Goal: Information Seeking & Learning: Learn about a topic

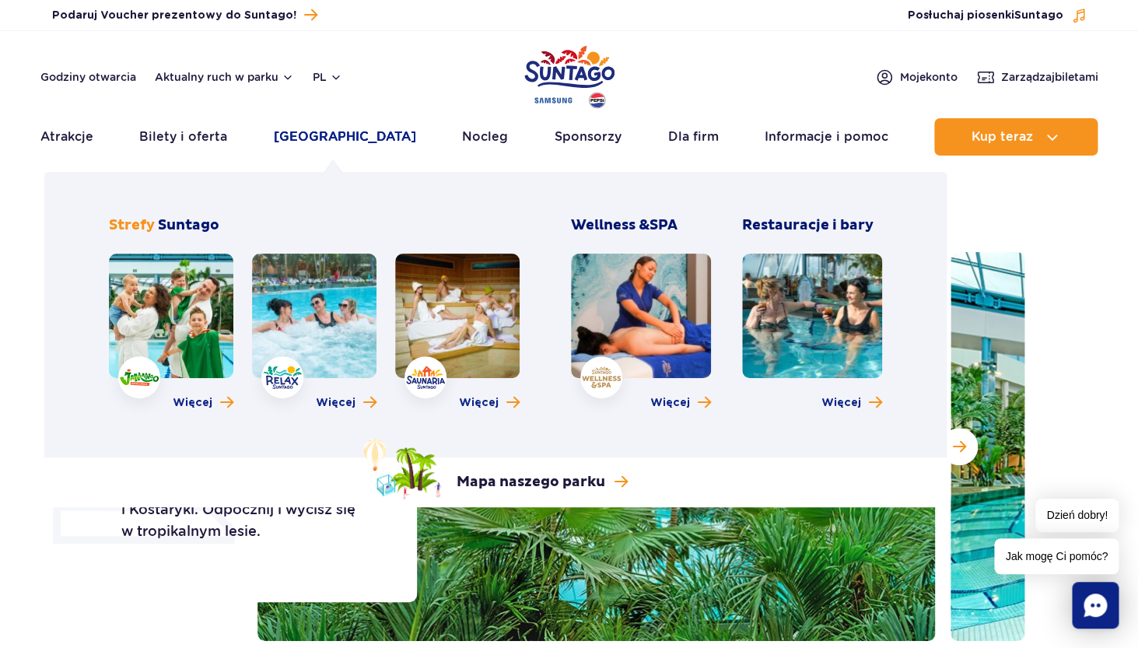
click at [314, 140] on link "[GEOGRAPHIC_DATA]" at bounding box center [345, 136] width 142 height 37
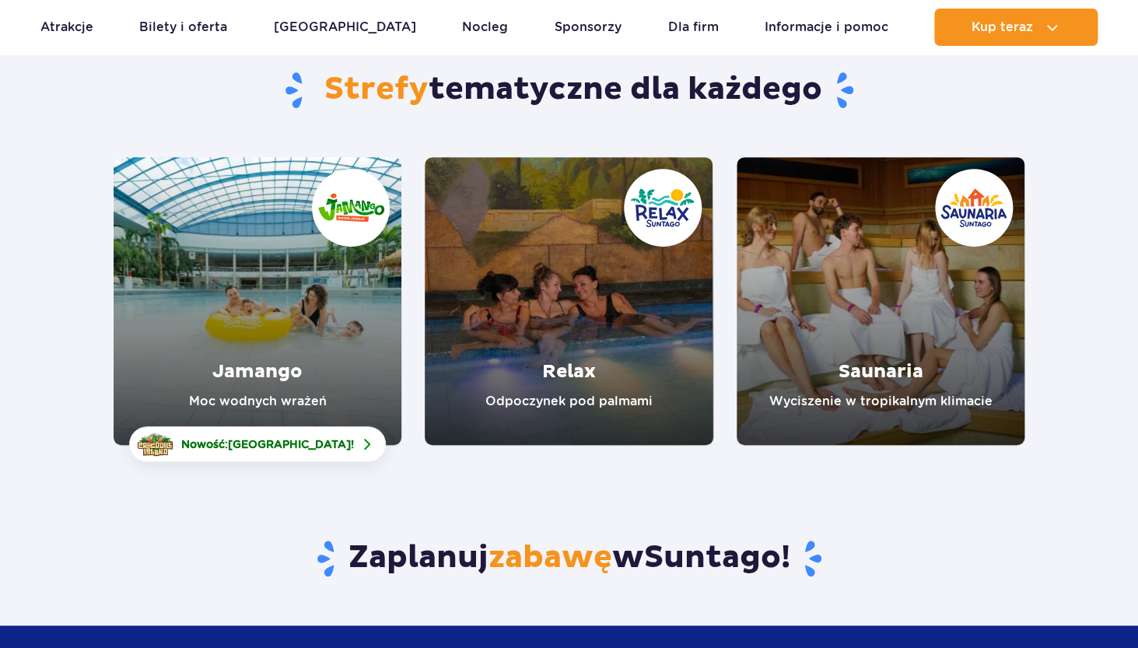
scroll to position [144, 0]
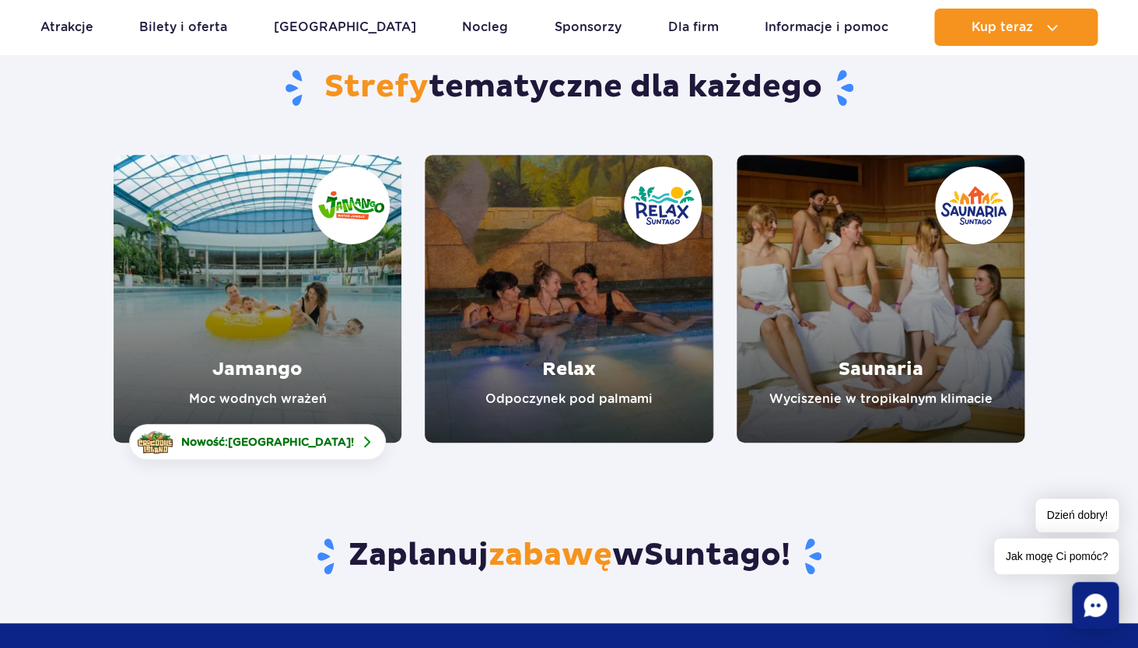
click at [269, 310] on link "Jamango" at bounding box center [258, 299] width 288 height 288
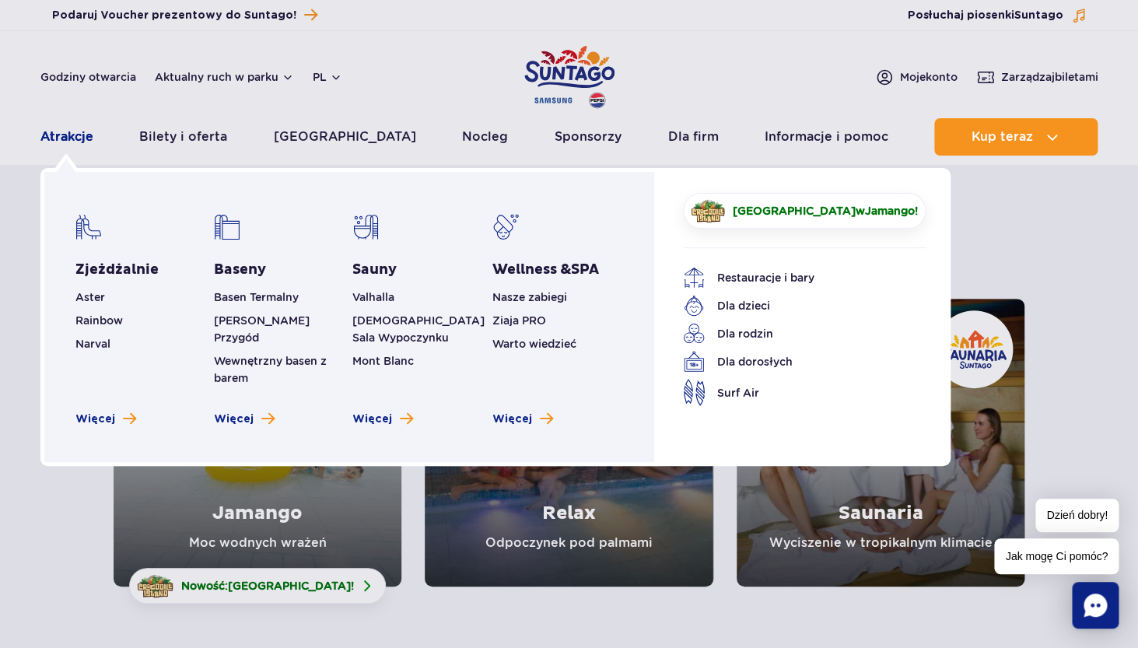
click at [82, 140] on link "Atrakcje" at bounding box center [66, 136] width 53 height 37
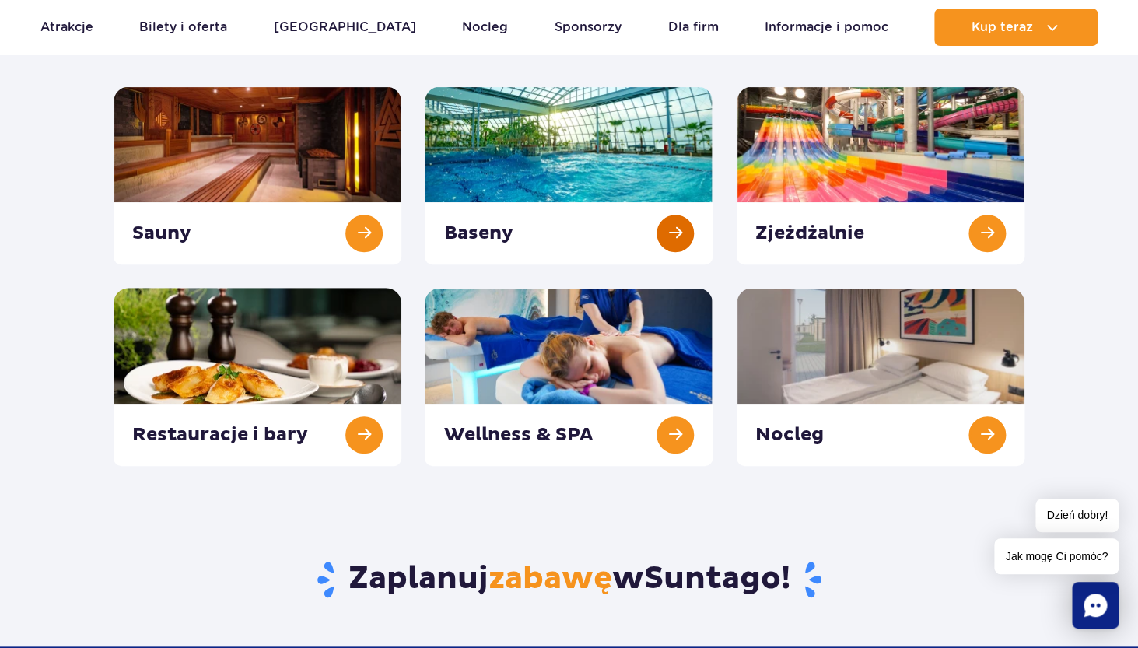
scroll to position [214, 0]
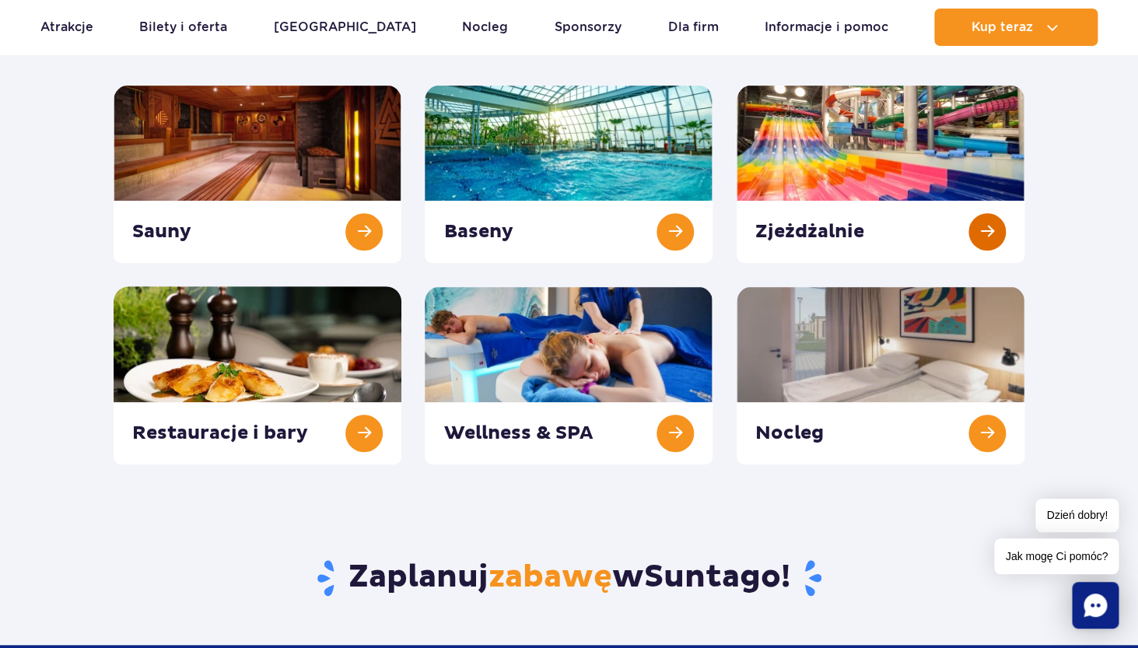
click at [884, 160] on link at bounding box center [881, 174] width 288 height 178
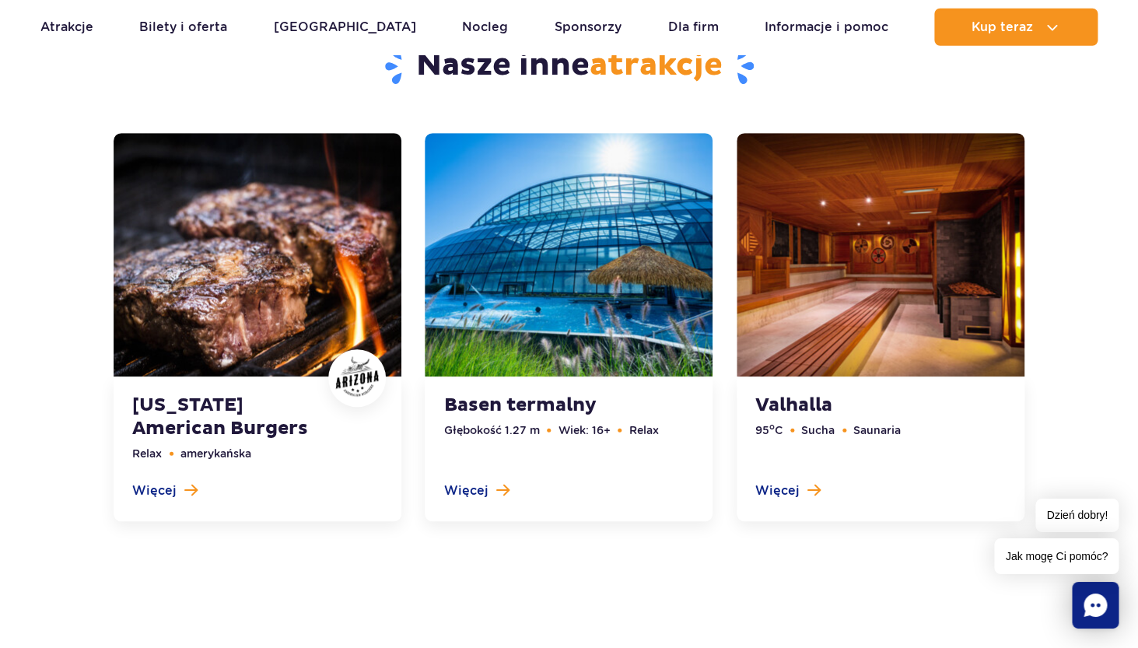
scroll to position [4818, 0]
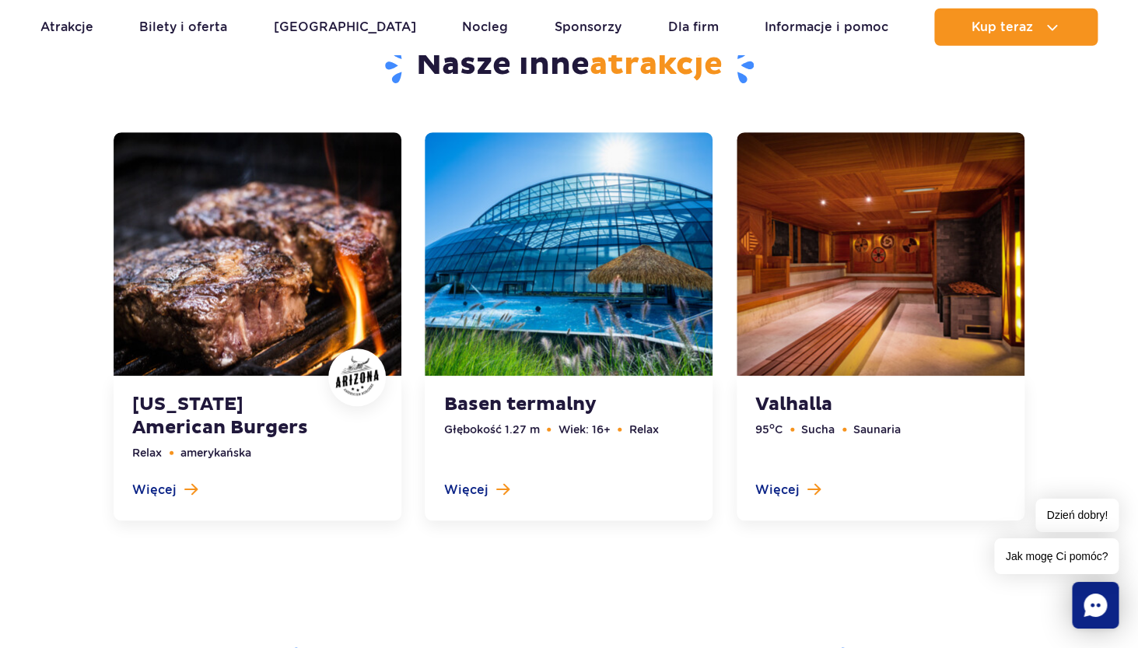
click at [480, 500] on link at bounding box center [569, 326] width 288 height 388
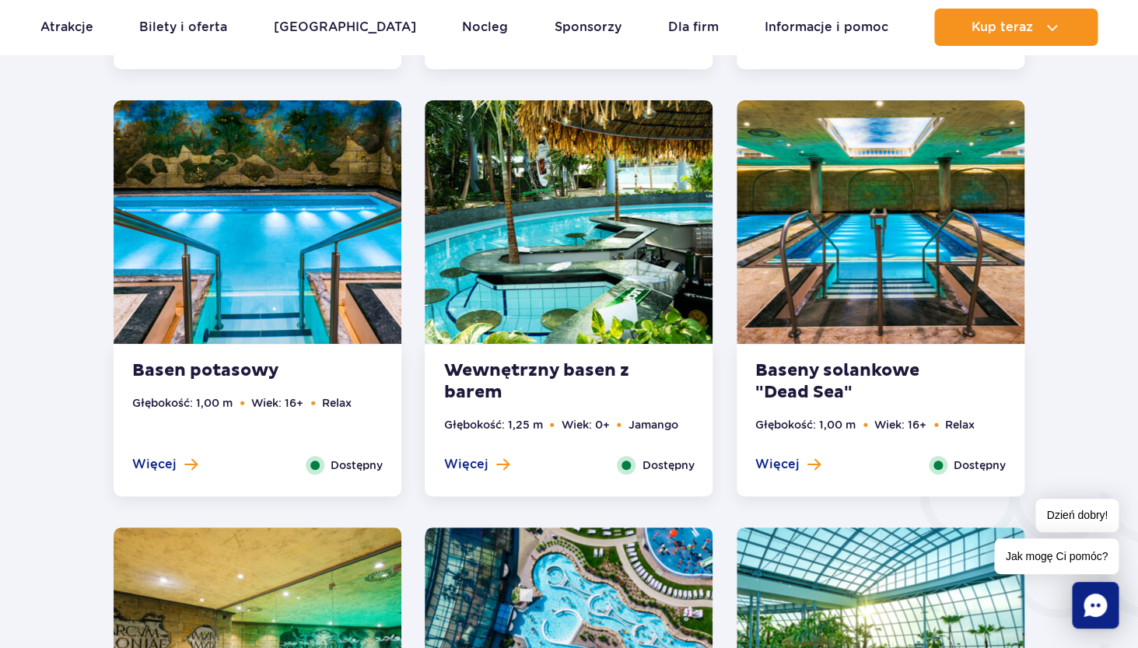
scroll to position [2193, 0]
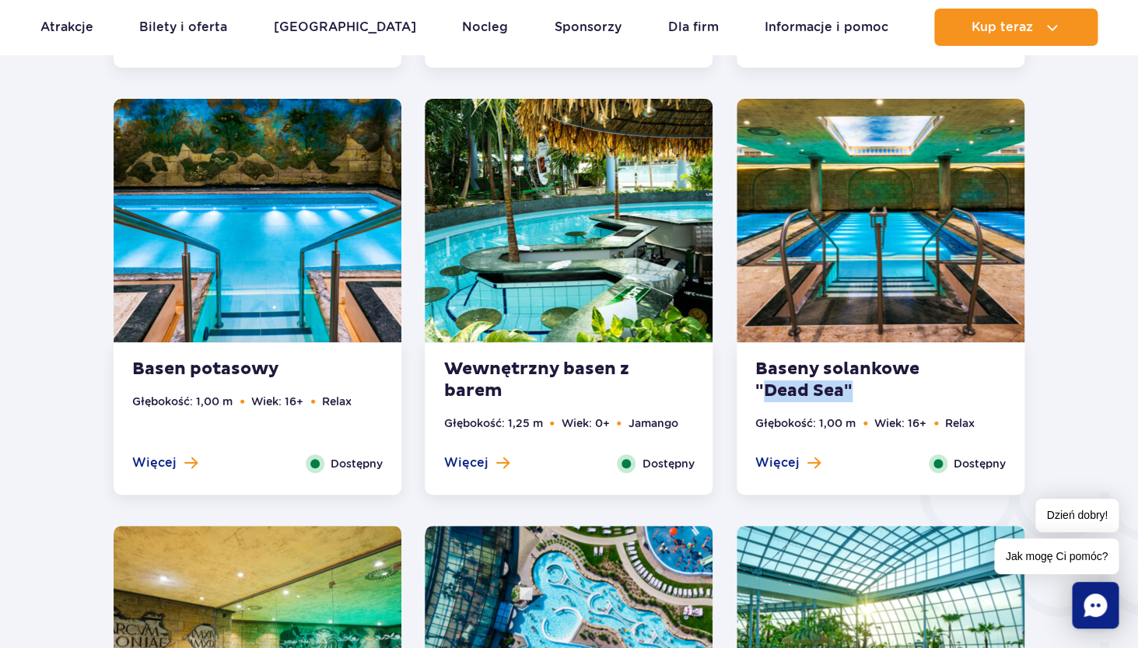
drag, startPoint x: 761, startPoint y: 393, endPoint x: 861, endPoint y: 385, distance: 99.9
click at [861, 385] on strong "Baseny solankowe "Dead Sea"" at bounding box center [850, 381] width 188 height 44
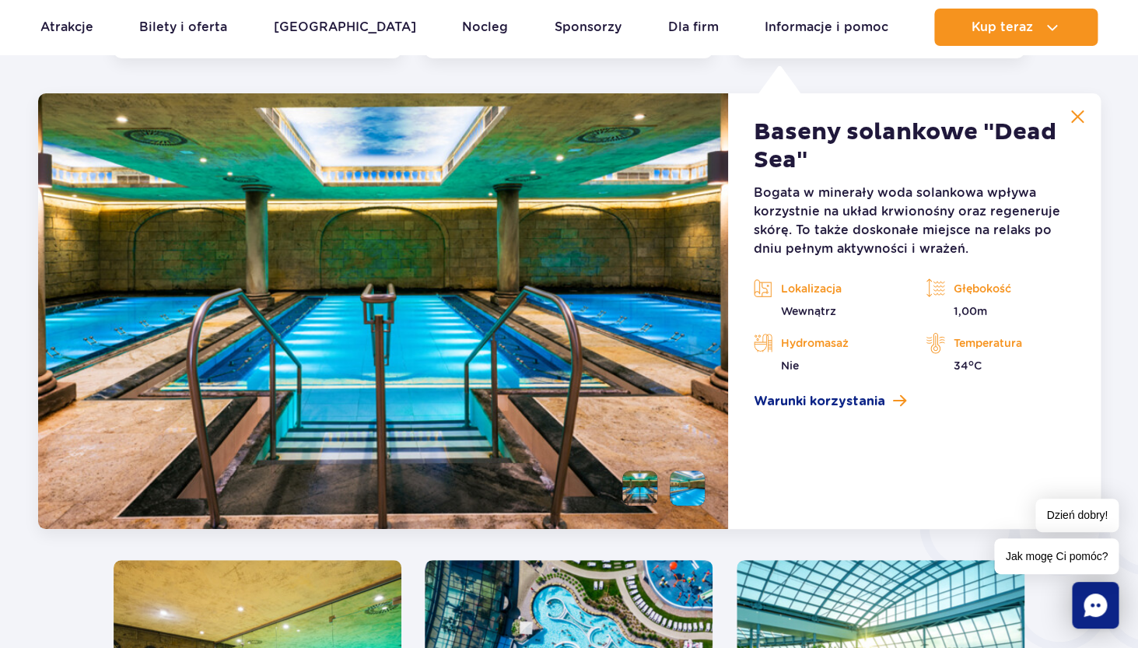
scroll to position [2159, 0]
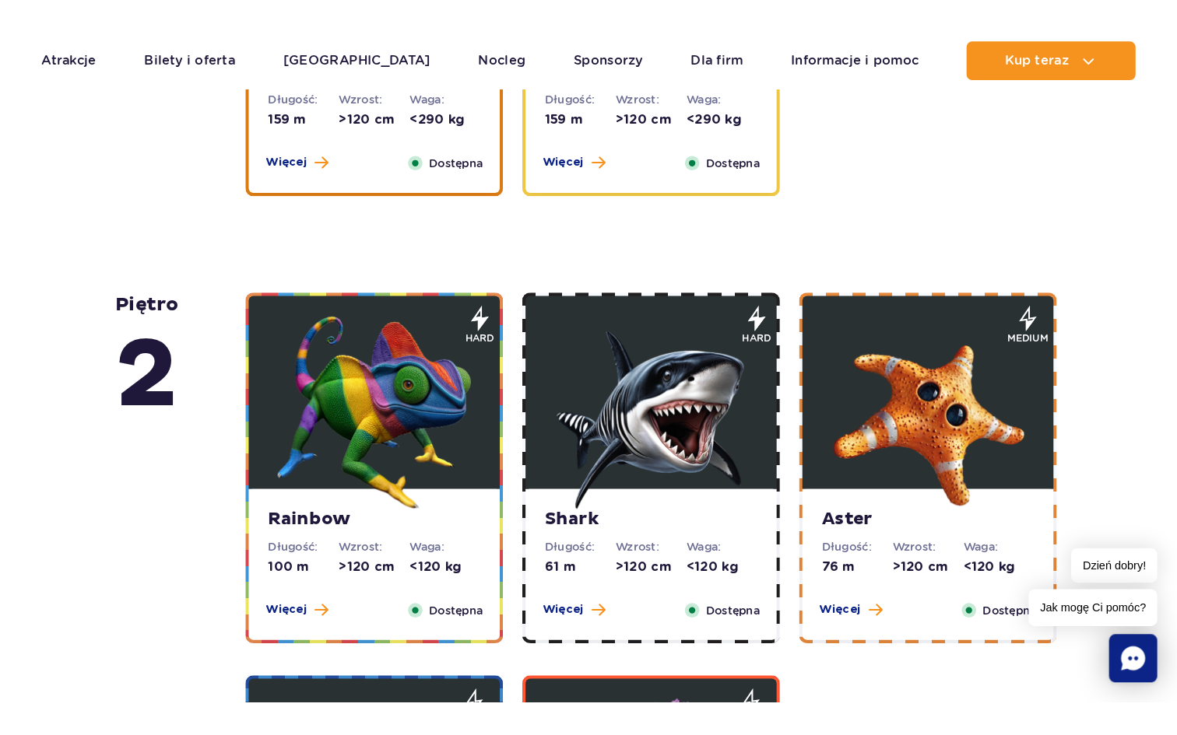
scroll to position [2442, 0]
